Goal: Information Seeking & Learning: Check status

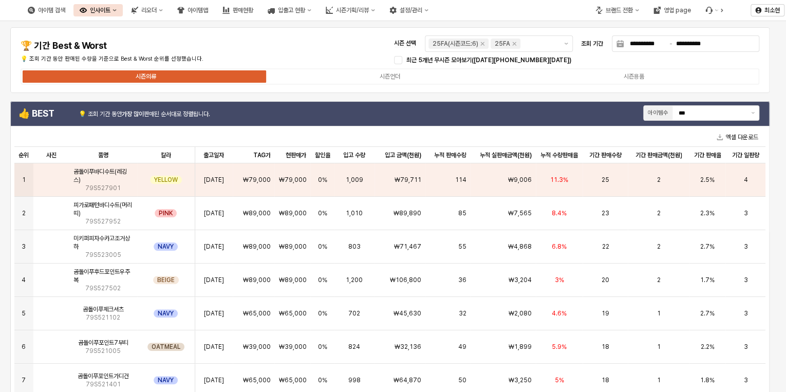
click at [335, 47] on div "**********" at bounding box center [389, 59] width 747 height 53
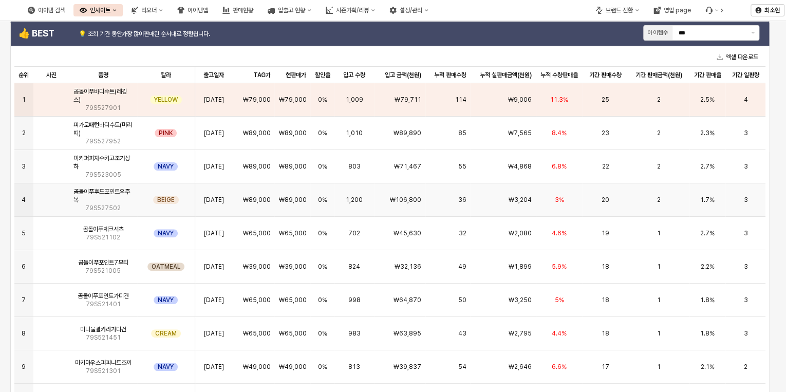
scroll to position [82, 0]
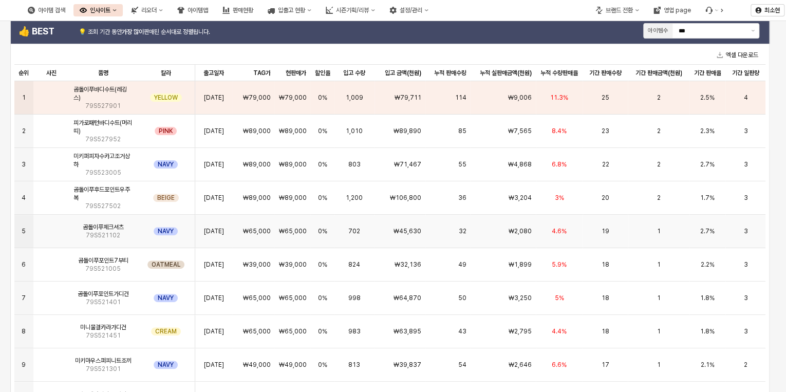
click at [596, 237] on div "19" at bounding box center [605, 231] width 45 height 33
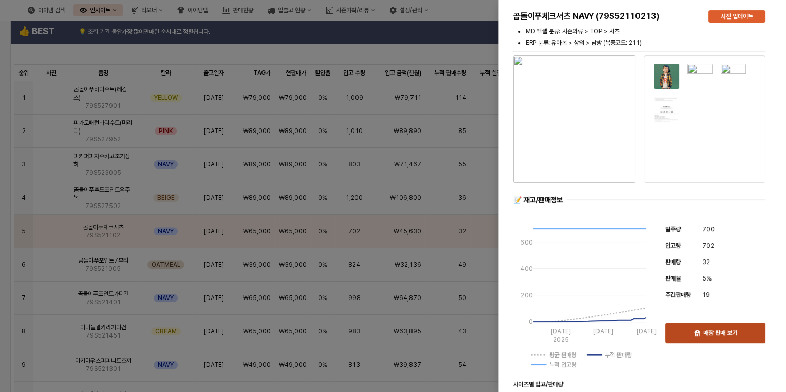
click at [724, 336] on p "매장 판매 보기" at bounding box center [721, 333] width 34 height 8
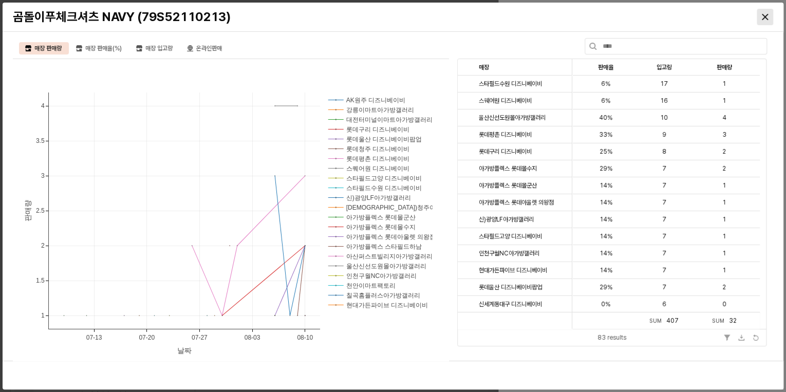
click at [764, 14] on icon "Close" at bounding box center [765, 17] width 6 height 6
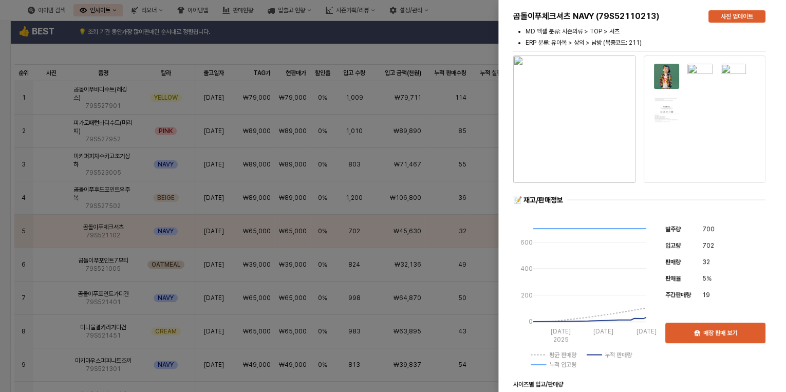
click at [447, 50] on div at bounding box center [393, 196] width 786 height 392
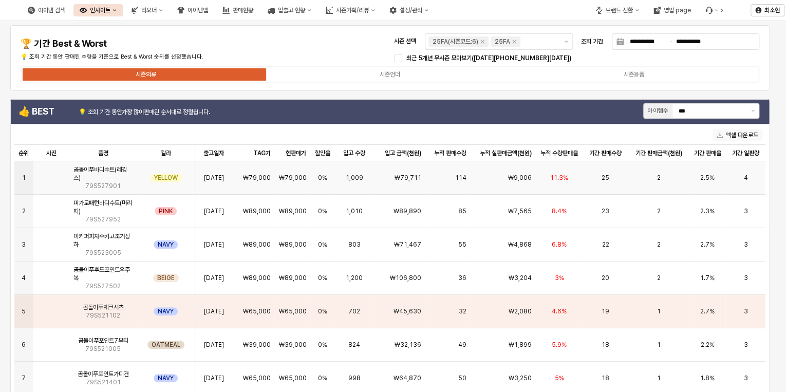
scroll to position [0, 0]
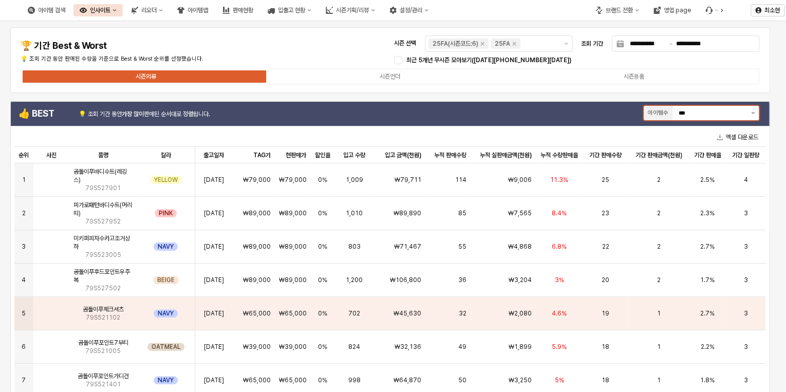
click at [755, 111] on button "제안 사항 표시" at bounding box center [753, 113] width 12 height 14
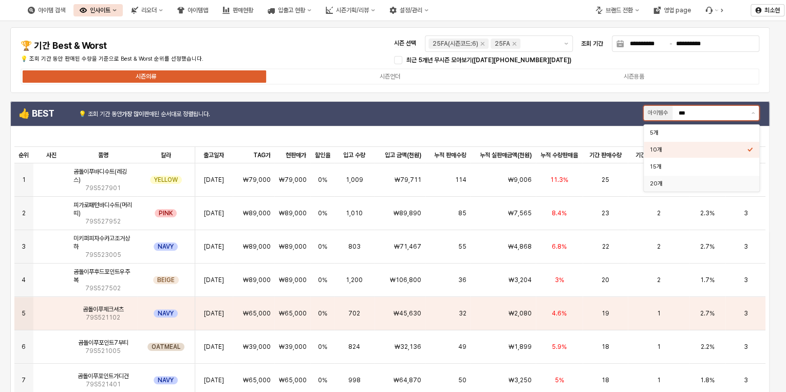
click at [709, 180] on div "20개" at bounding box center [698, 184] width 97 height 8
type input "***"
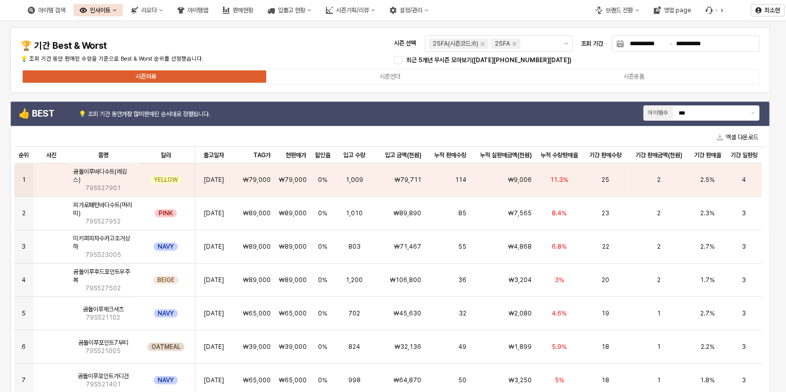
click at [701, 63] on div "최근 5개년 무시즌 모아보기([DATE][PHONE_NUMBER][DATE])" at bounding box center [545, 60] width 311 height 12
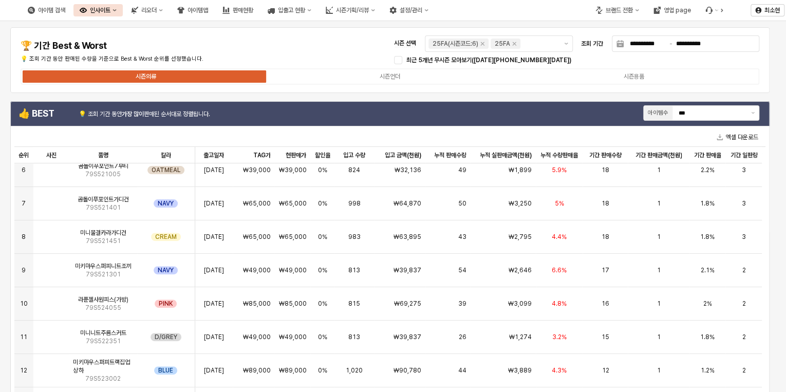
scroll to position [206, 0]
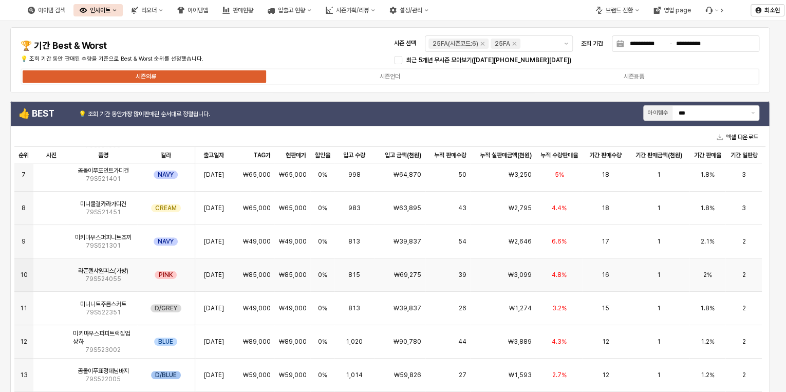
click at [605, 281] on div "16" at bounding box center [605, 275] width 45 height 33
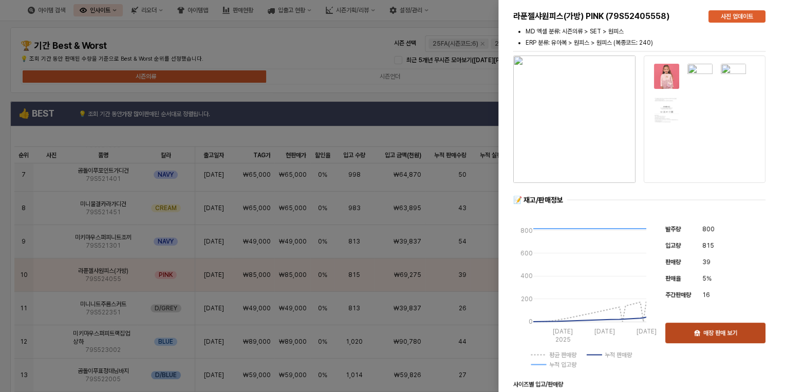
click at [709, 334] on p "매장 판매 보기" at bounding box center [721, 333] width 34 height 8
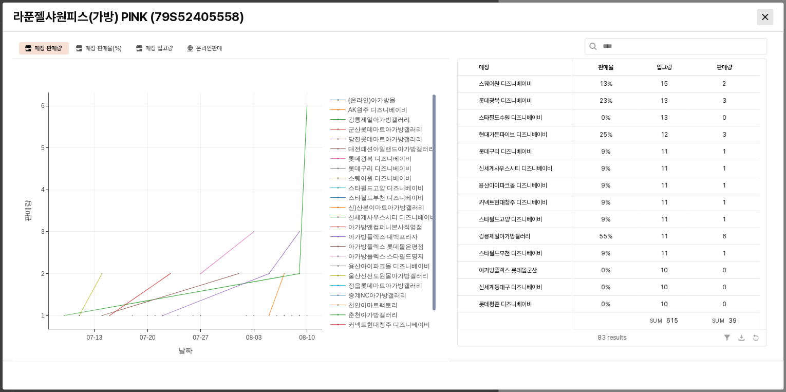
click at [765, 15] on icon "Close" at bounding box center [765, 17] width 6 height 6
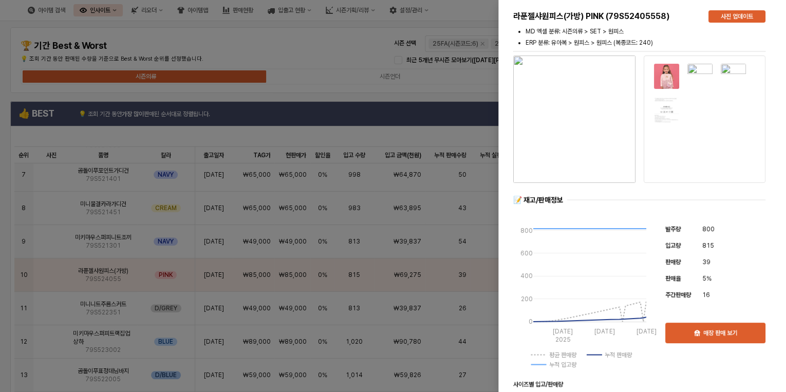
click at [335, 52] on div at bounding box center [393, 196] width 786 height 392
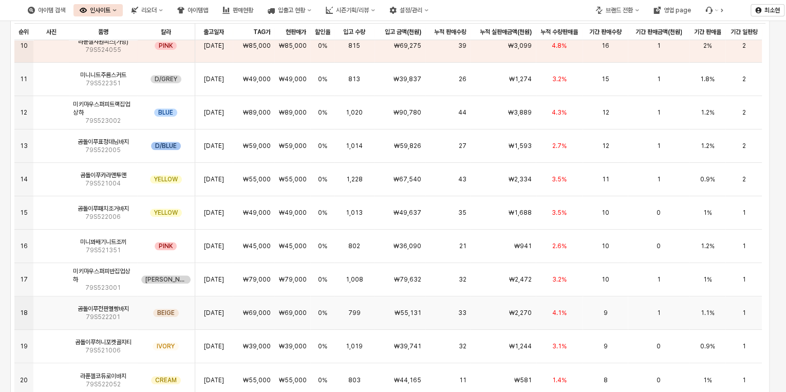
scroll to position [164, 0]
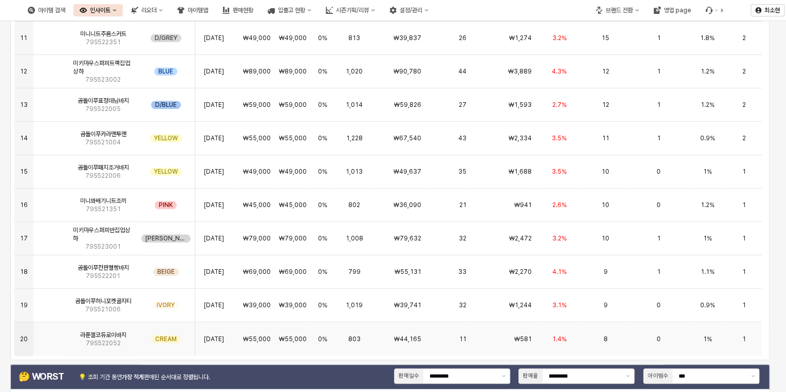
click at [635, 335] on div "0" at bounding box center [658, 338] width 61 height 33
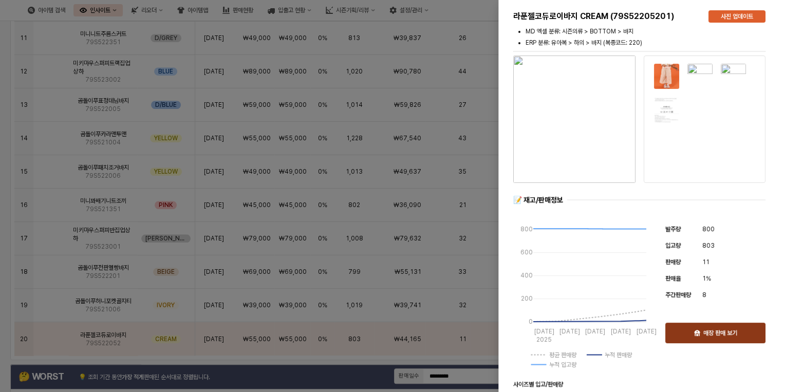
click at [720, 333] on p "매장 판매 보기" at bounding box center [721, 333] width 34 height 8
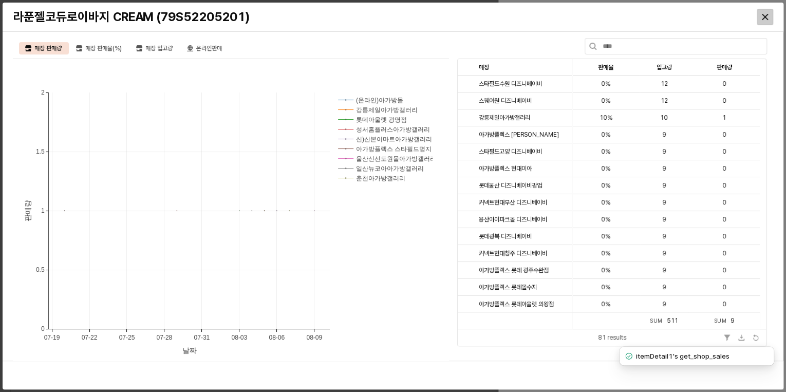
click at [767, 14] on icon "Close" at bounding box center [765, 17] width 6 height 6
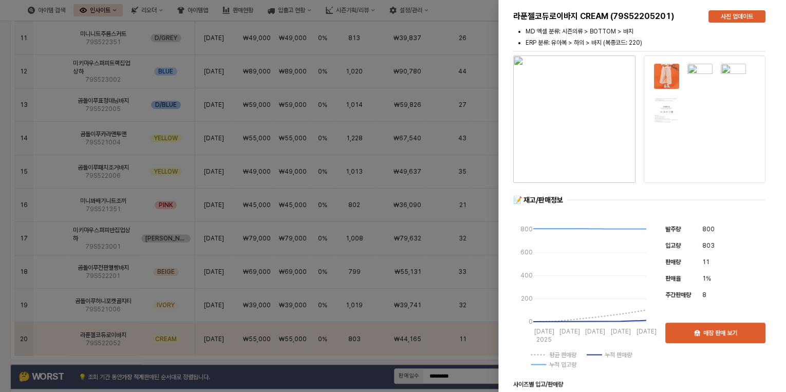
click at [426, 358] on div at bounding box center [393, 196] width 786 height 392
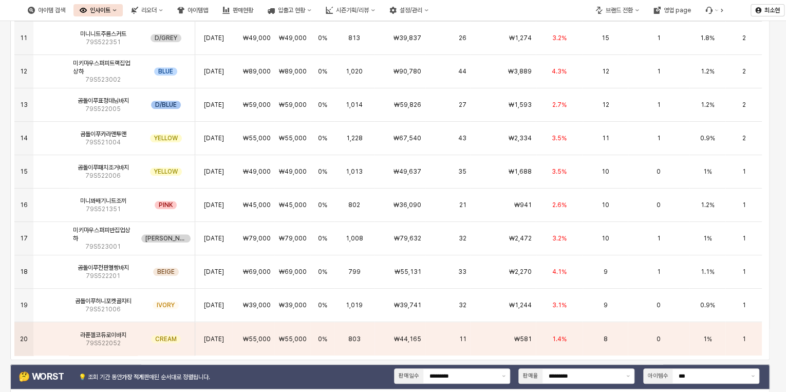
click at [770, 337] on div "👍 BEST 💡 조회 기간 동안 가장 많이 판매된 순서대로 정렬됩니다. 아이템수 *** 엑셀 다운로드 순위 순위 사진 사진 품명 품명 칼라 칼…" at bounding box center [390, 149] width 768 height 428
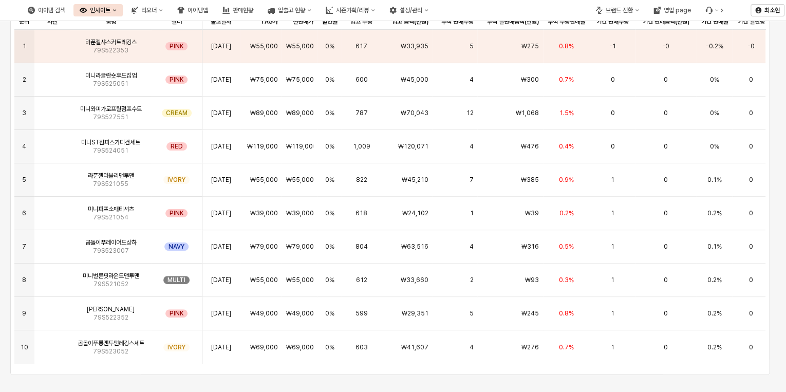
scroll to position [576, 0]
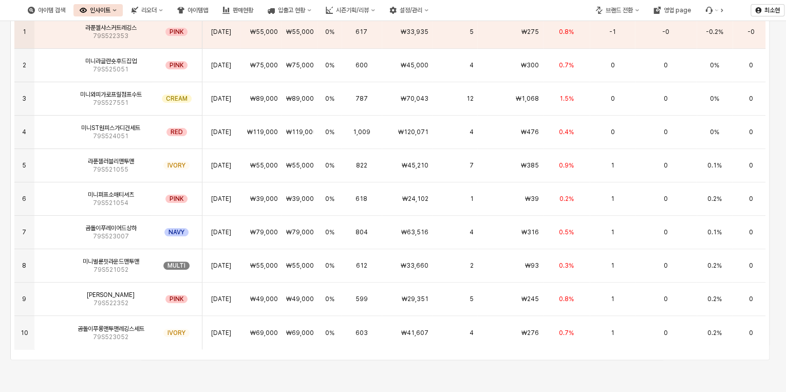
click at [771, 253] on div "🤔 WORST 💡 조회 기간 동안 가장 적게 판매된 순서대로 정렬됩니다. 판매일수 ********* 판매율 ********* 아이템수 *** …" at bounding box center [390, 156] width 768 height 411
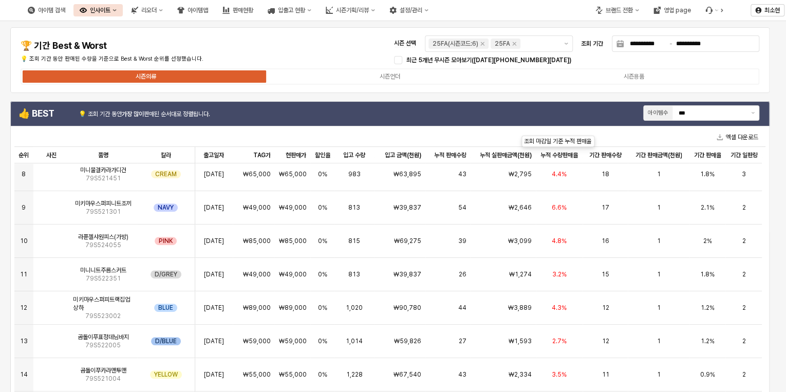
scroll to position [112, 0]
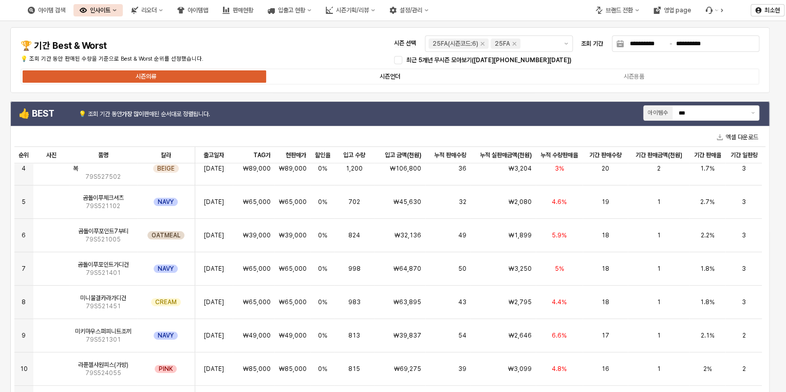
click at [446, 75] on label "시즌언더" at bounding box center [390, 76] width 244 height 9
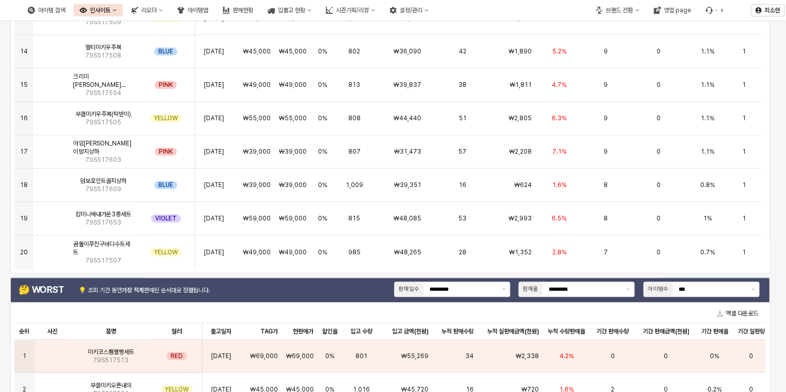
scroll to position [0, 0]
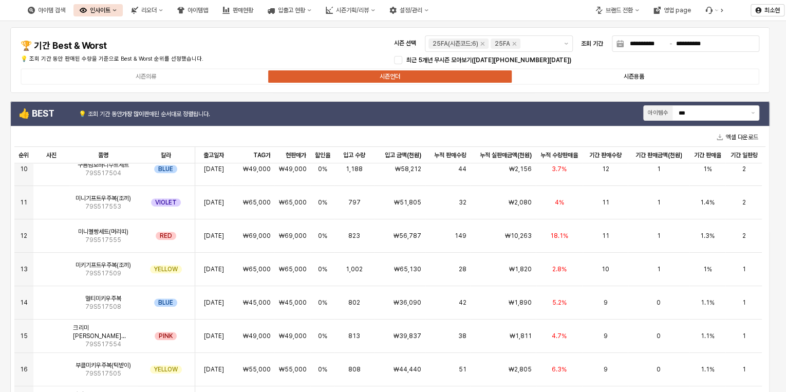
click at [648, 76] on label "시즌용품" at bounding box center [634, 76] width 244 height 9
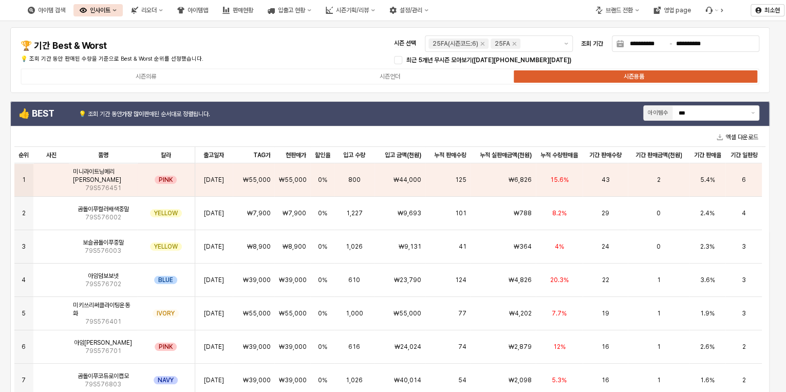
click at [334, 51] on div "**********" at bounding box center [389, 59] width 747 height 53
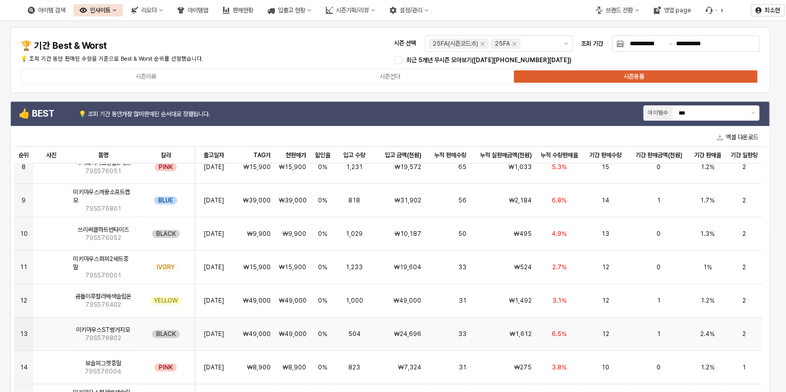
scroll to position [288, 0]
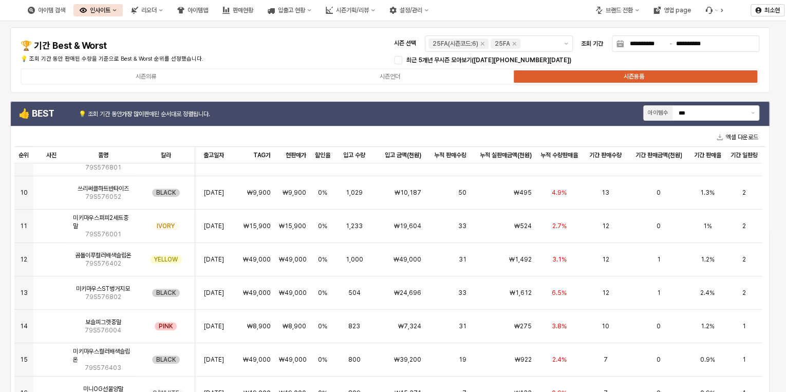
click at [771, 254] on div "👍 BEST 💡 조회 기간 동안 가장 많이 판매된 순서대로 정렬됩니다. 아이템수 *** 엑셀 다운로드 순위 순위 사진 사진 품명 품명 칼라 칼…" at bounding box center [390, 313] width 768 height 428
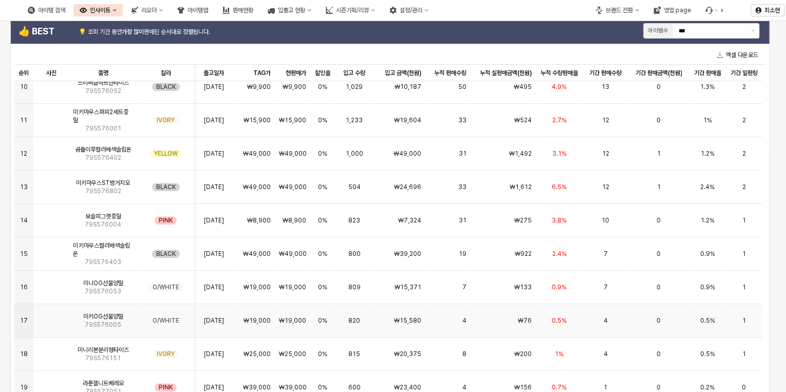
scroll to position [123, 0]
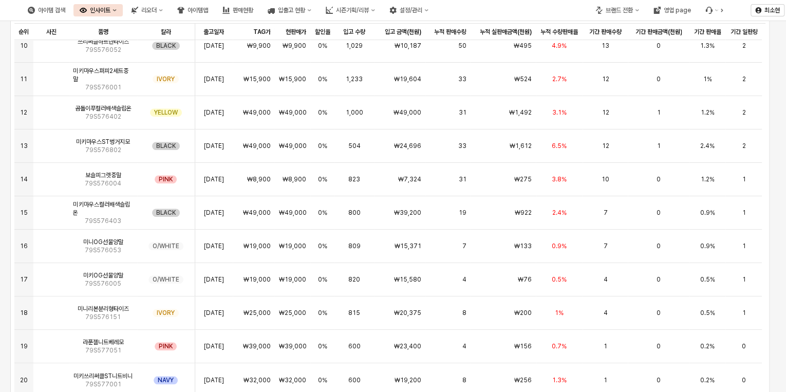
click at [775, 258] on div "**********" at bounding box center [393, 225] width 786 height 654
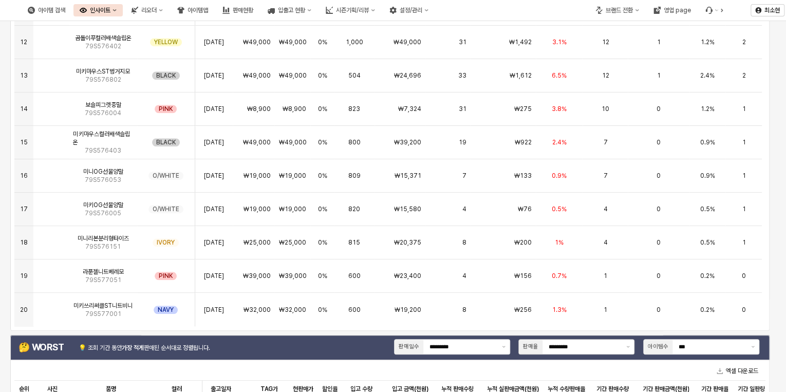
scroll to position [0, 0]
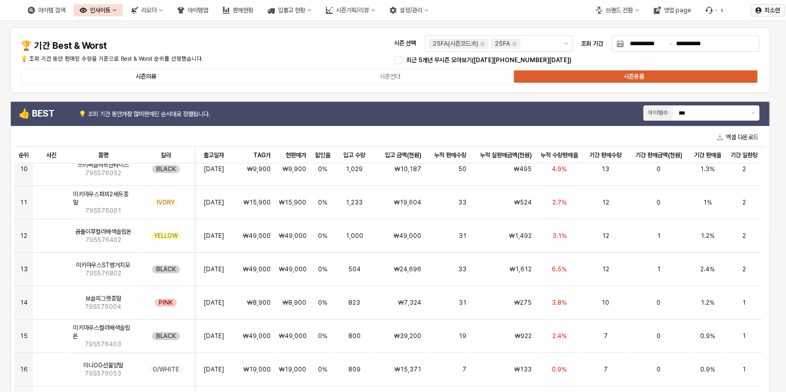
click at [143, 76] on div "시즌의류" at bounding box center [146, 76] width 21 height 7
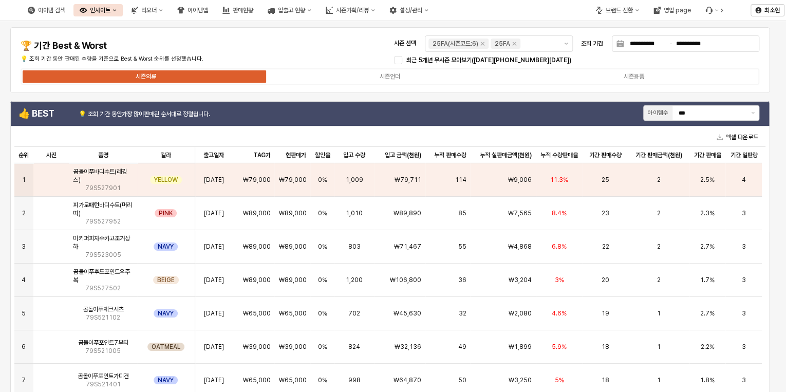
click at [208, 12] on div "아이템맵" at bounding box center [198, 10] width 21 height 7
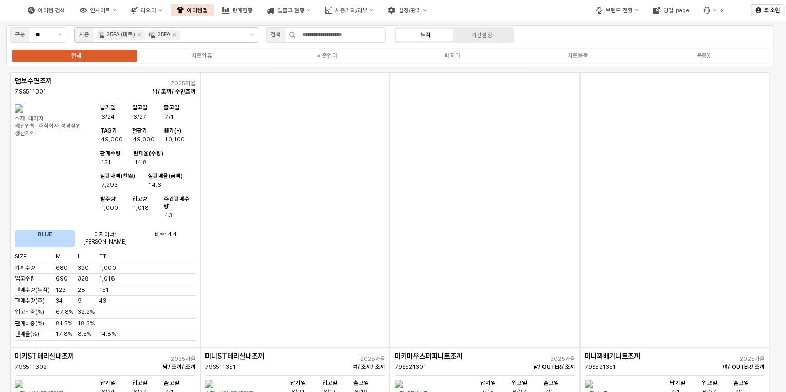
click at [175, 35] on icon "Remove 25FA" at bounding box center [174, 35] width 8 height 8
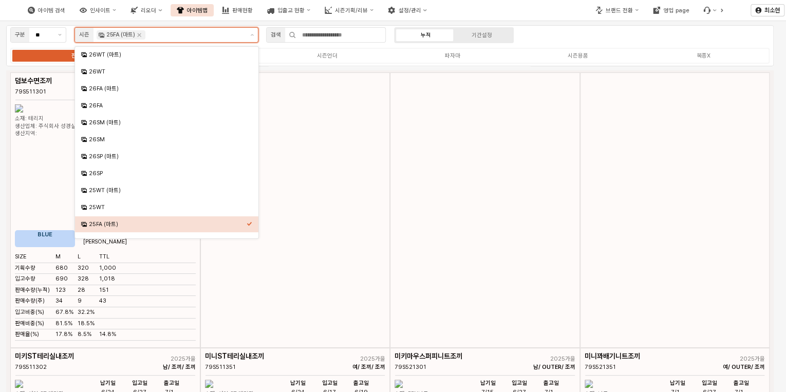
click at [139, 35] on icon "Remove 25FA (마트)" at bounding box center [140, 35] width 4 height 4
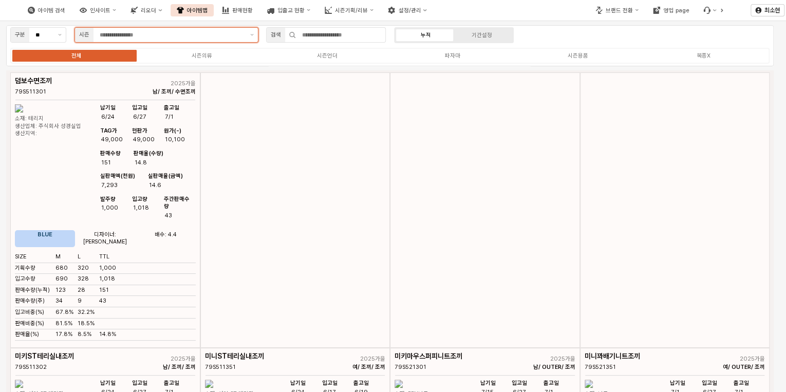
click at [160, 35] on input "App Frame" at bounding box center [172, 34] width 144 height 9
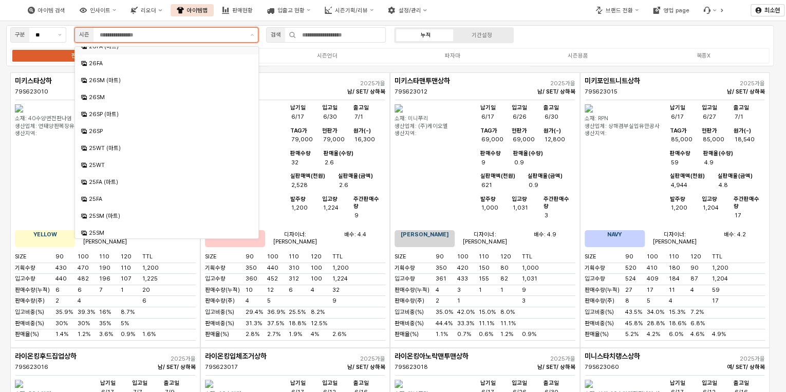
scroll to position [55, 0]
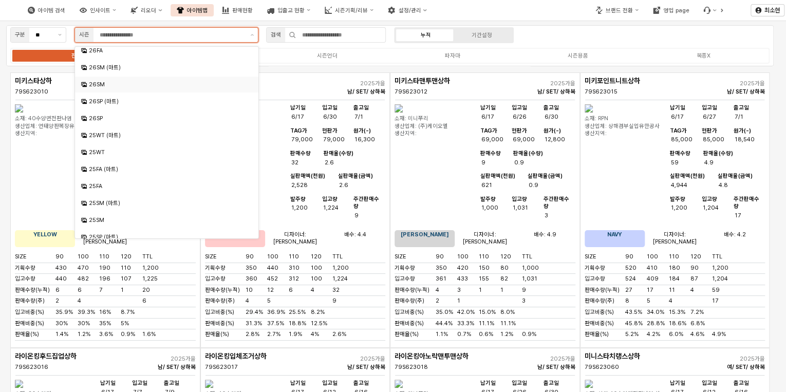
click at [188, 84] on div "26SM" at bounding box center [168, 85] width 158 height 8
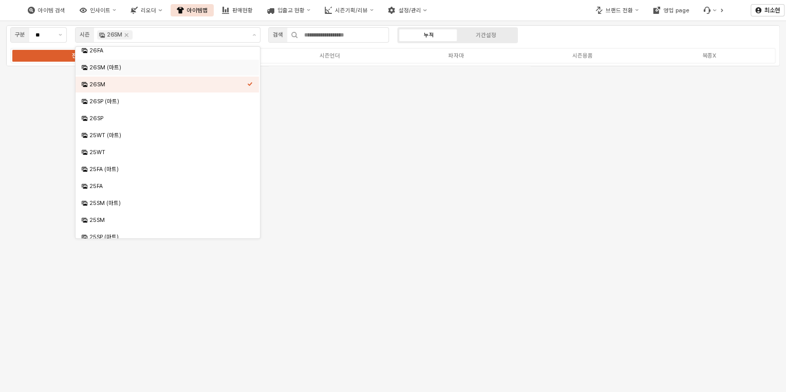
click at [602, 40] on div "구분 ** 시즌 26SM 검색 누적 기간설정 전체 시즌의류 시즌언더 파자마 시즌용품 복종X" at bounding box center [393, 45] width 774 height 41
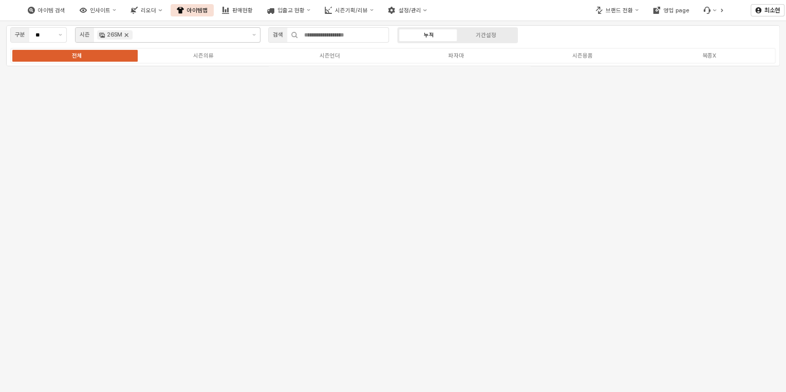
click at [126, 35] on icon "Remove 26SM" at bounding box center [126, 35] width 8 height 8
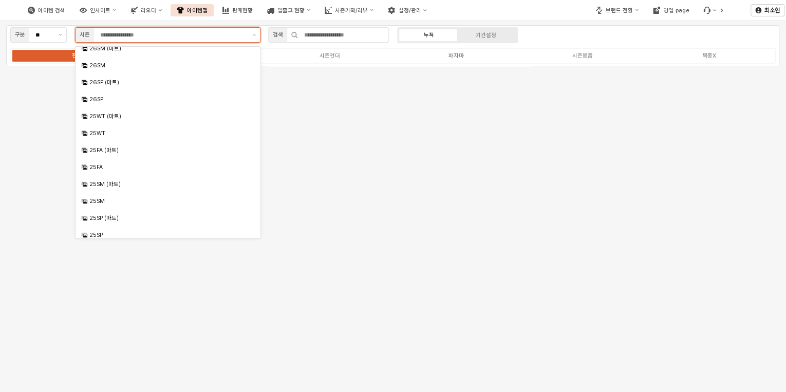
scroll to position [74, 0]
click at [138, 199] on div "25SM" at bounding box center [168, 201] width 159 height 8
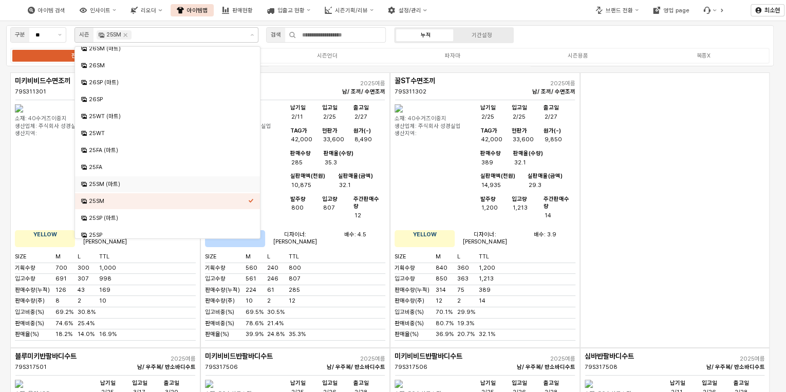
click at [692, 166] on div "App Frame" at bounding box center [675, 210] width 190 height 276
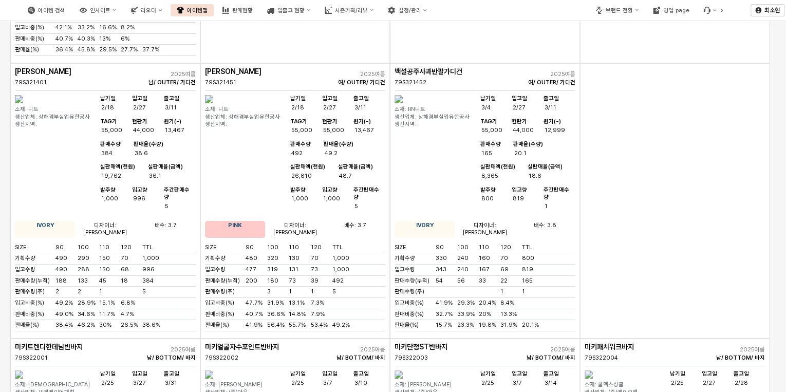
scroll to position [5697, 0]
